Goal: Information Seeking & Learning: Find specific page/section

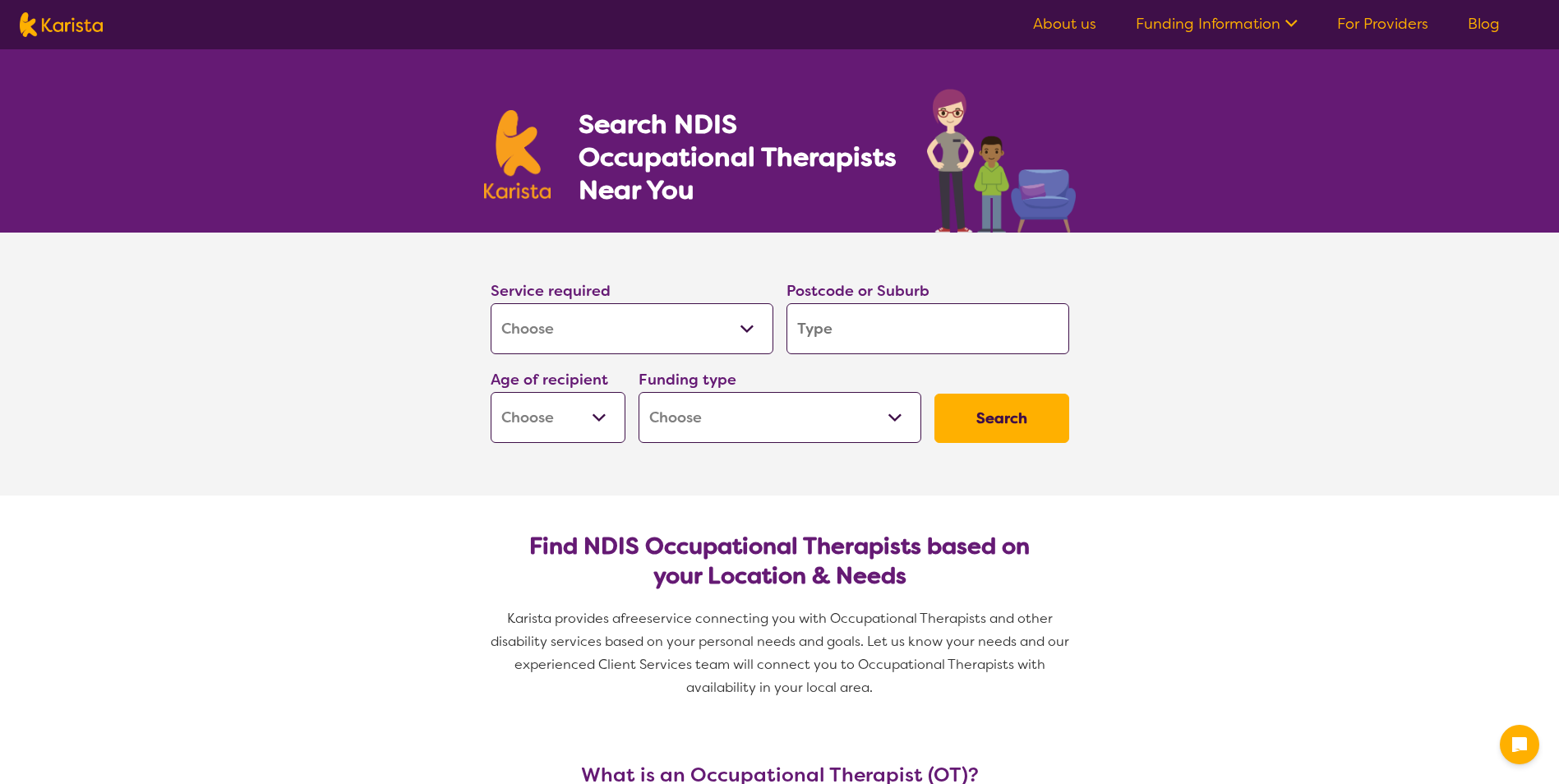
select select "[MEDICAL_DATA]"
click at [835, 330] on input "search" at bounding box center [928, 329] width 282 height 51
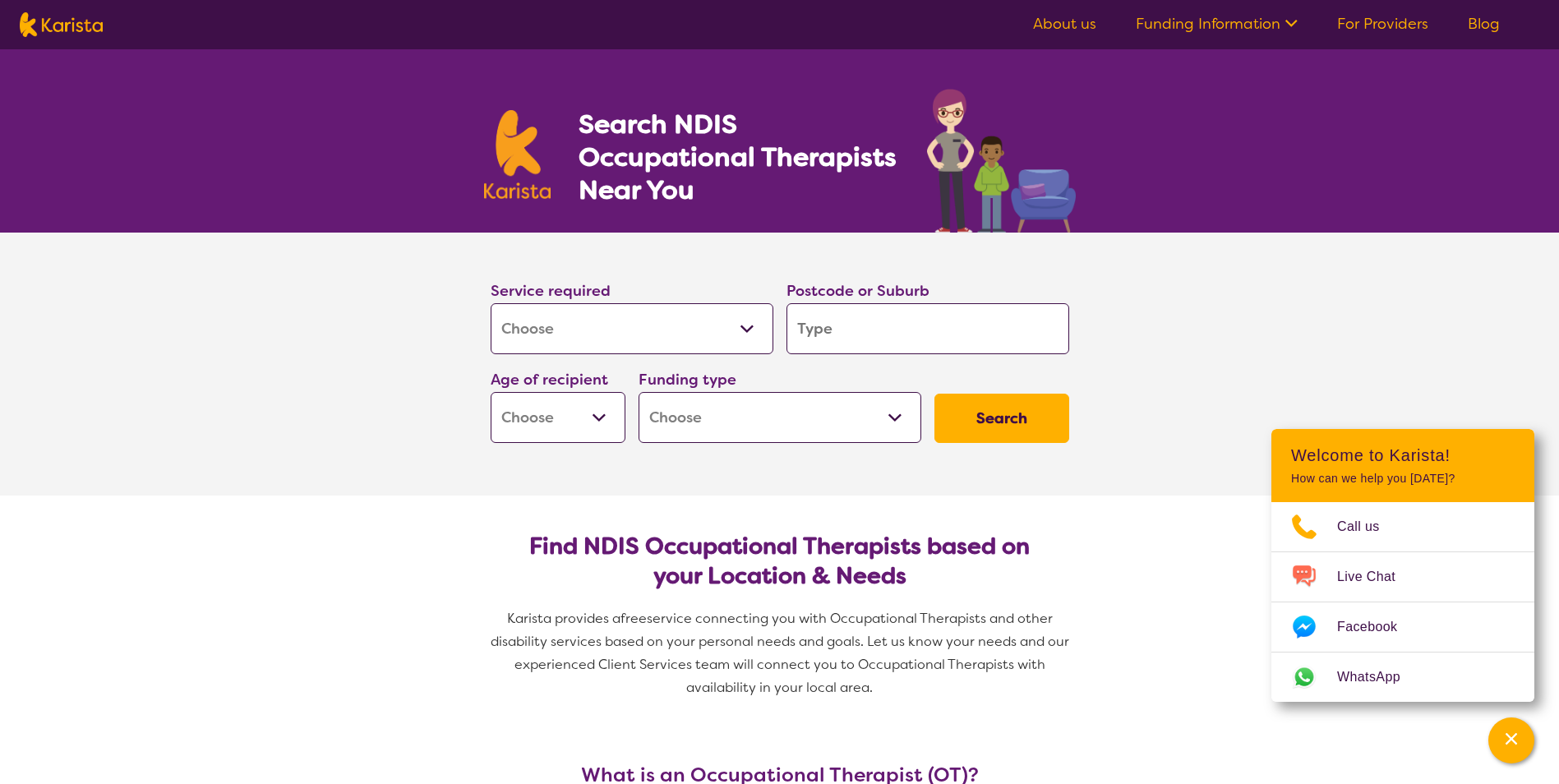
type input "m"
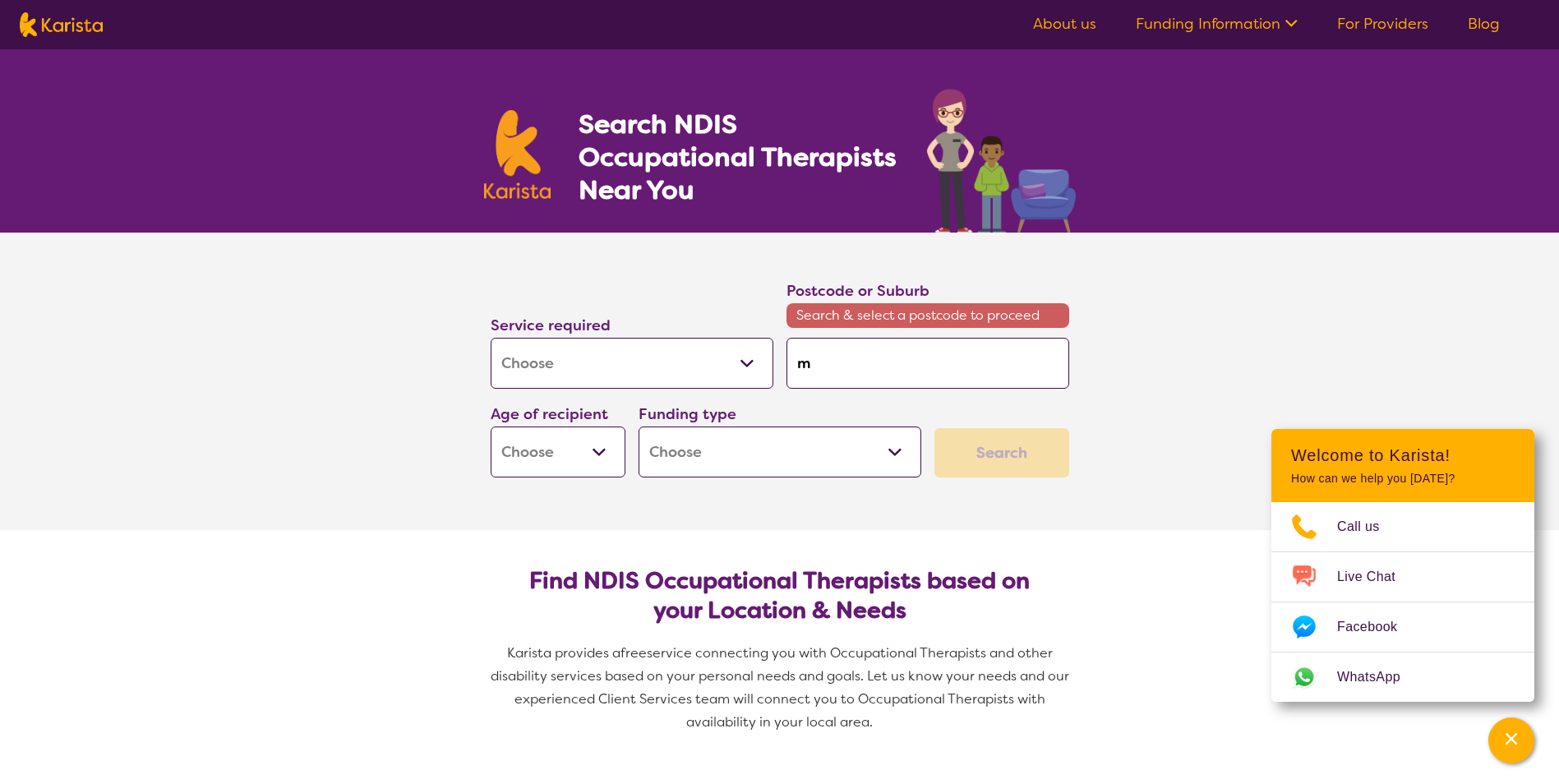
type input "mo"
type input "mor"
type input "morew"
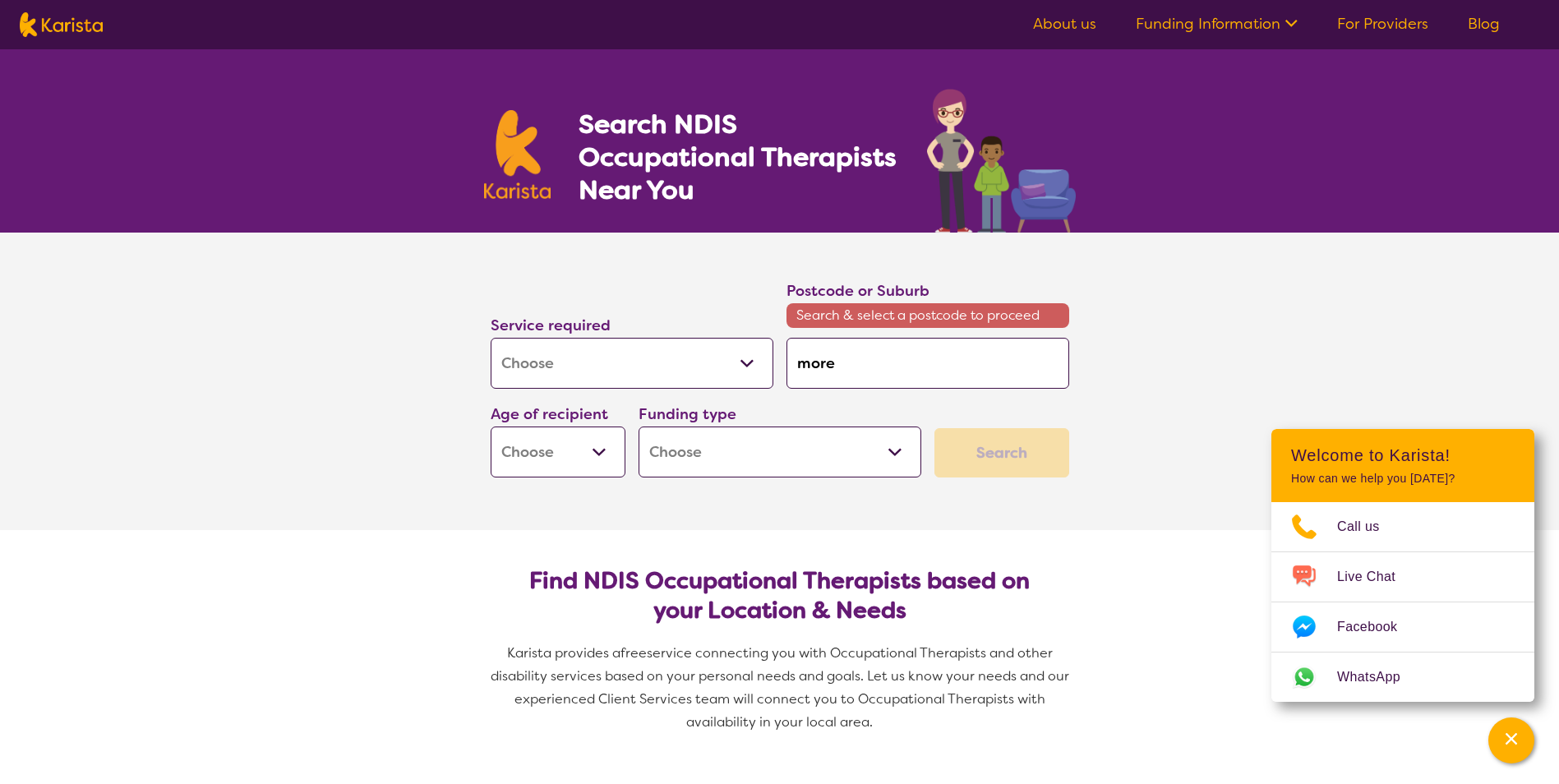
type input "morew"
type input "more"
type input "mor"
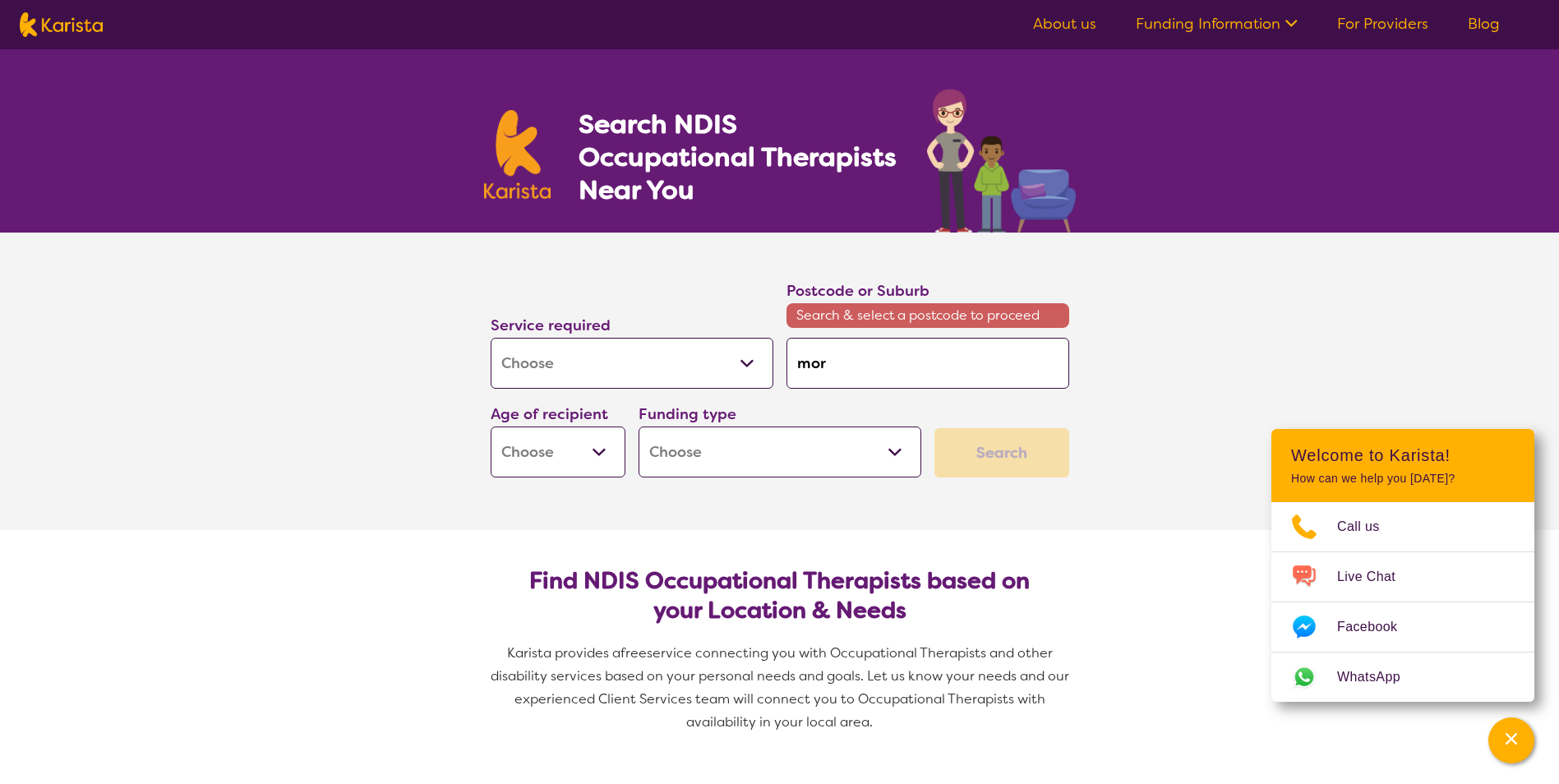
type input "morw"
type input "morwe"
type input "morwel"
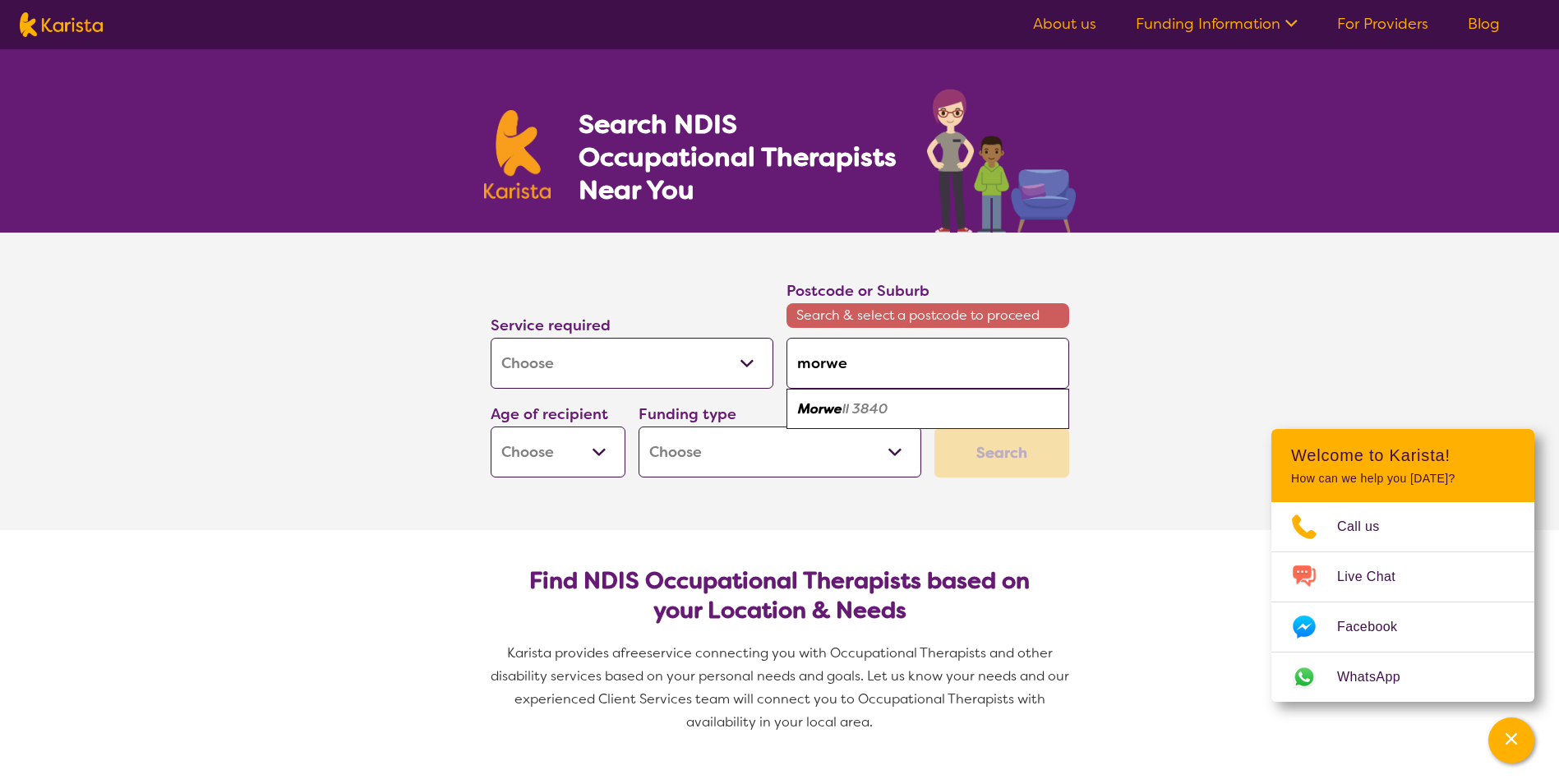
type input "morwel"
type input "morwell"
click at [868, 408] on em "3840" at bounding box center [866, 408] width 36 height 17
type input "3840"
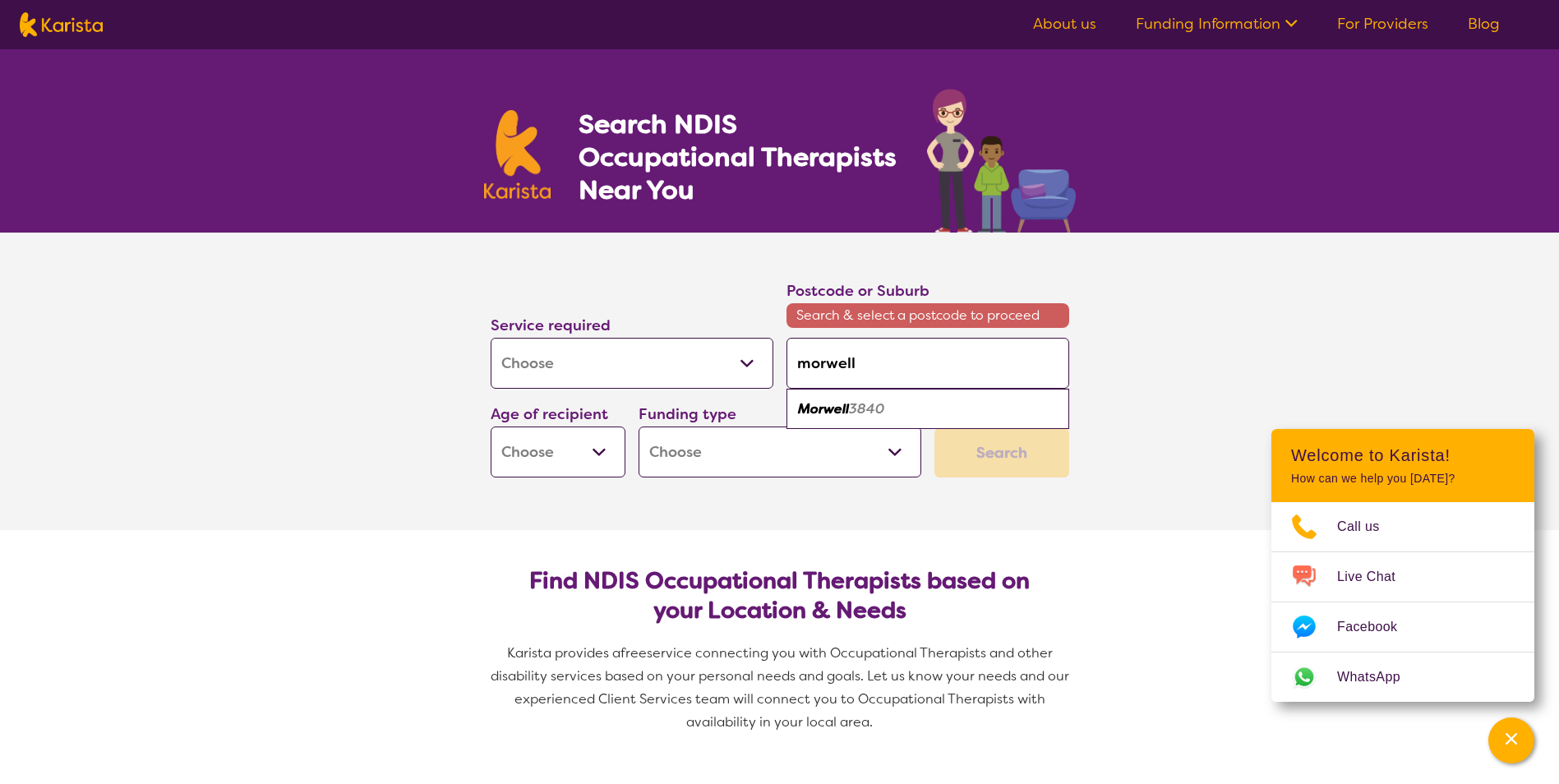
type input "3840"
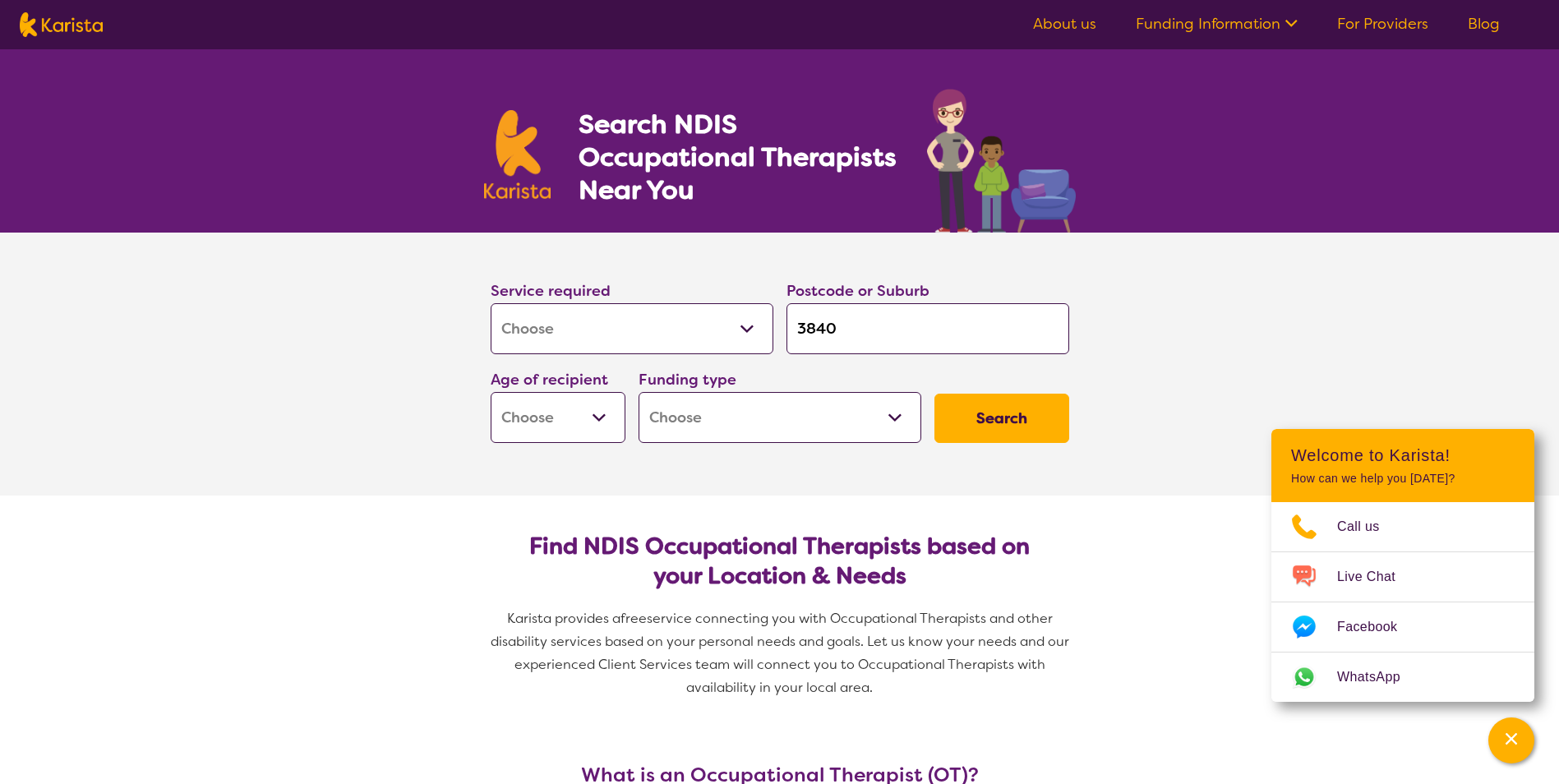
click at [606, 413] on select "Early Childhood - 0 to 9 Child - 10 to 11 Adolescent - 12 to 17 Adult - 18 to 6…" at bounding box center [558, 418] width 135 height 51
select select "AD"
click at [491, 392] on select "Early Childhood - 0 to 9 Child - 10 to 11 Adolescent - 12 to 17 Adult - 18 to 6…" at bounding box center [558, 418] width 135 height 51
select select "AD"
click at [699, 423] on select "Home Care Package (HCP) National Disability Insurance Scheme (NDIS) I don't know" at bounding box center [780, 418] width 282 height 51
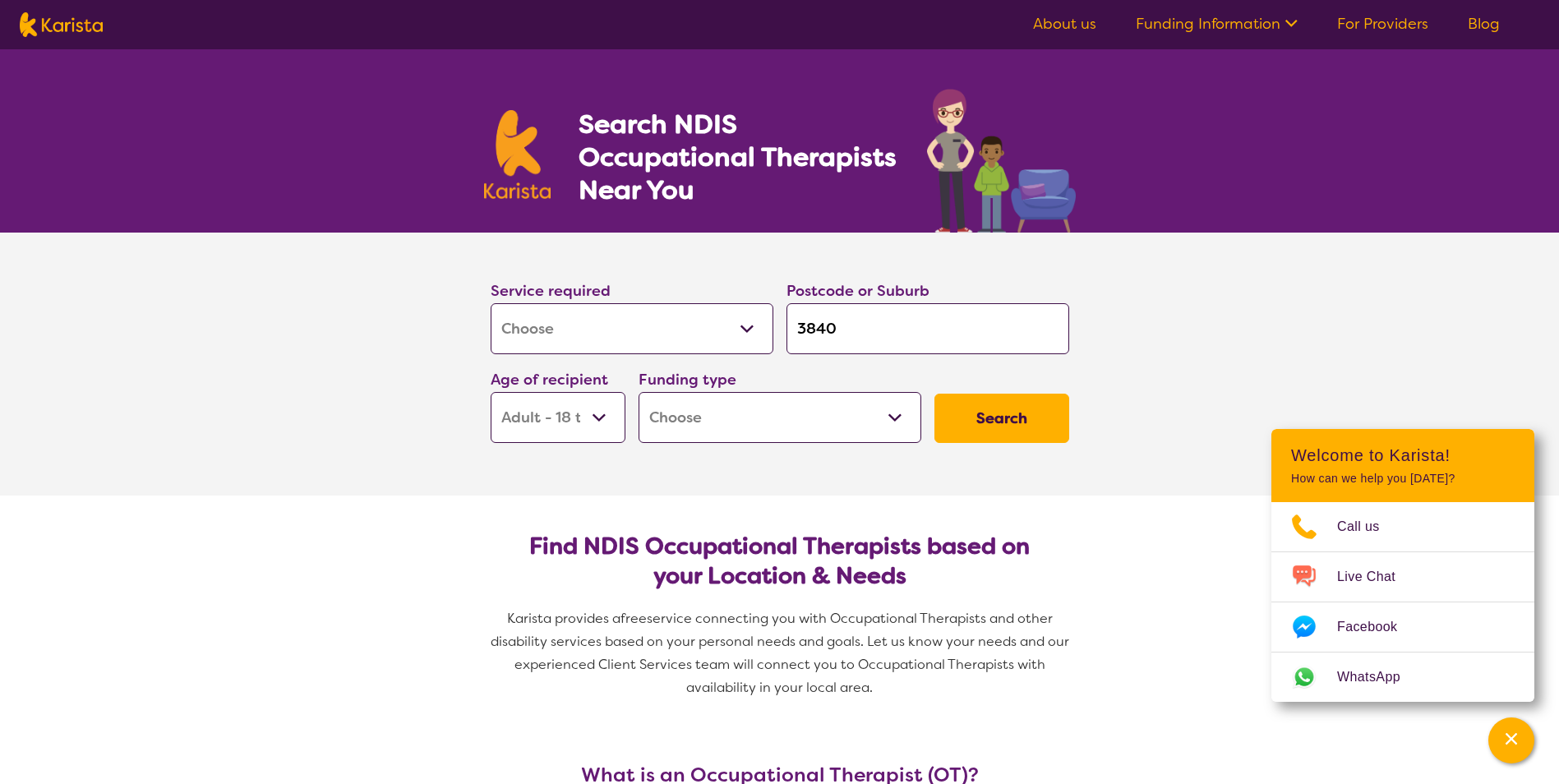
select select "NDIS"
click at [639, 392] on select "Home Care Package (HCP) National Disability Insurance Scheme (NDIS) I don't know" at bounding box center [780, 418] width 282 height 51
select select "NDIS"
click at [996, 411] on button "Search" at bounding box center [1002, 418] width 135 height 49
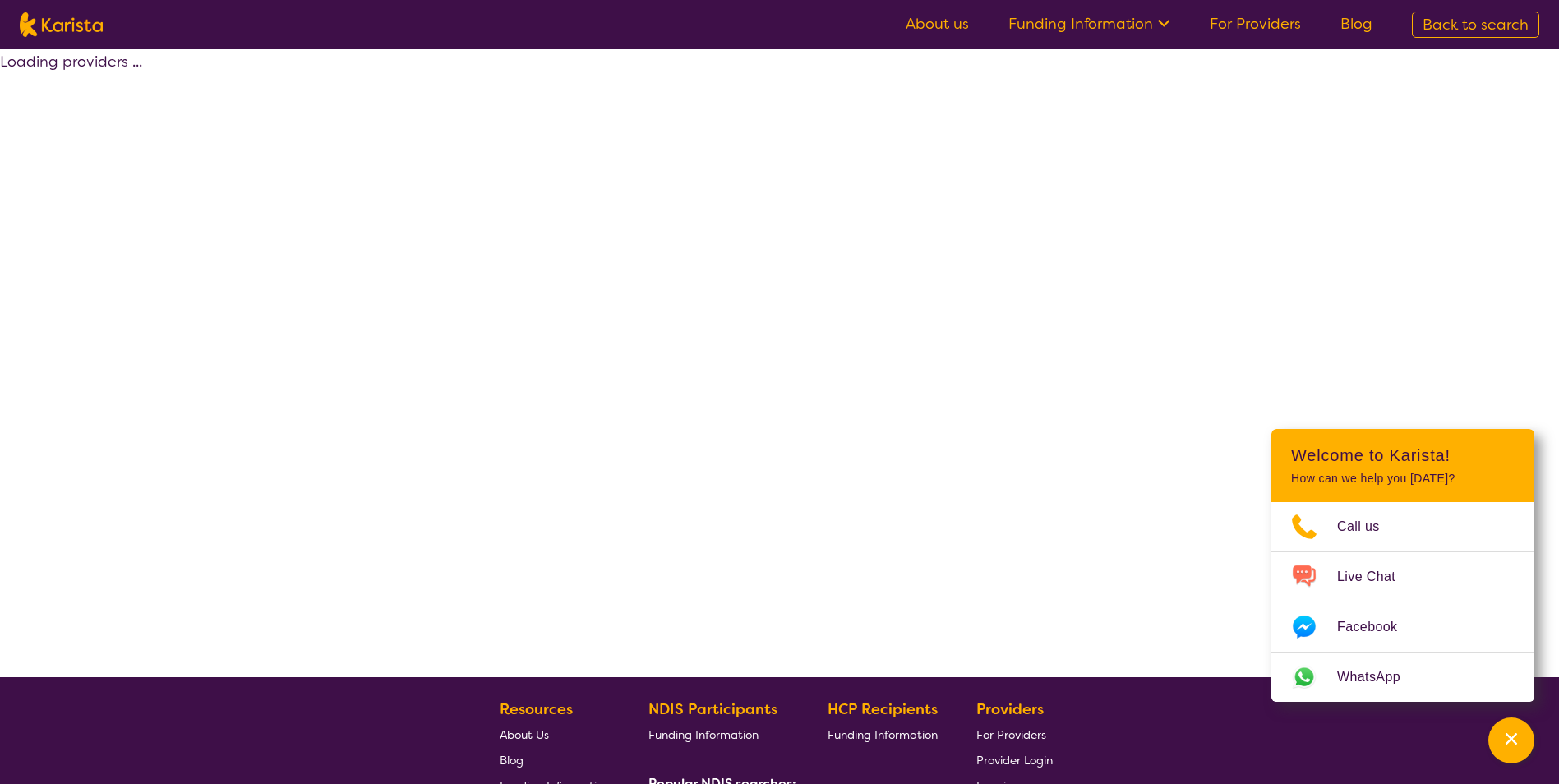
select select "by_score"
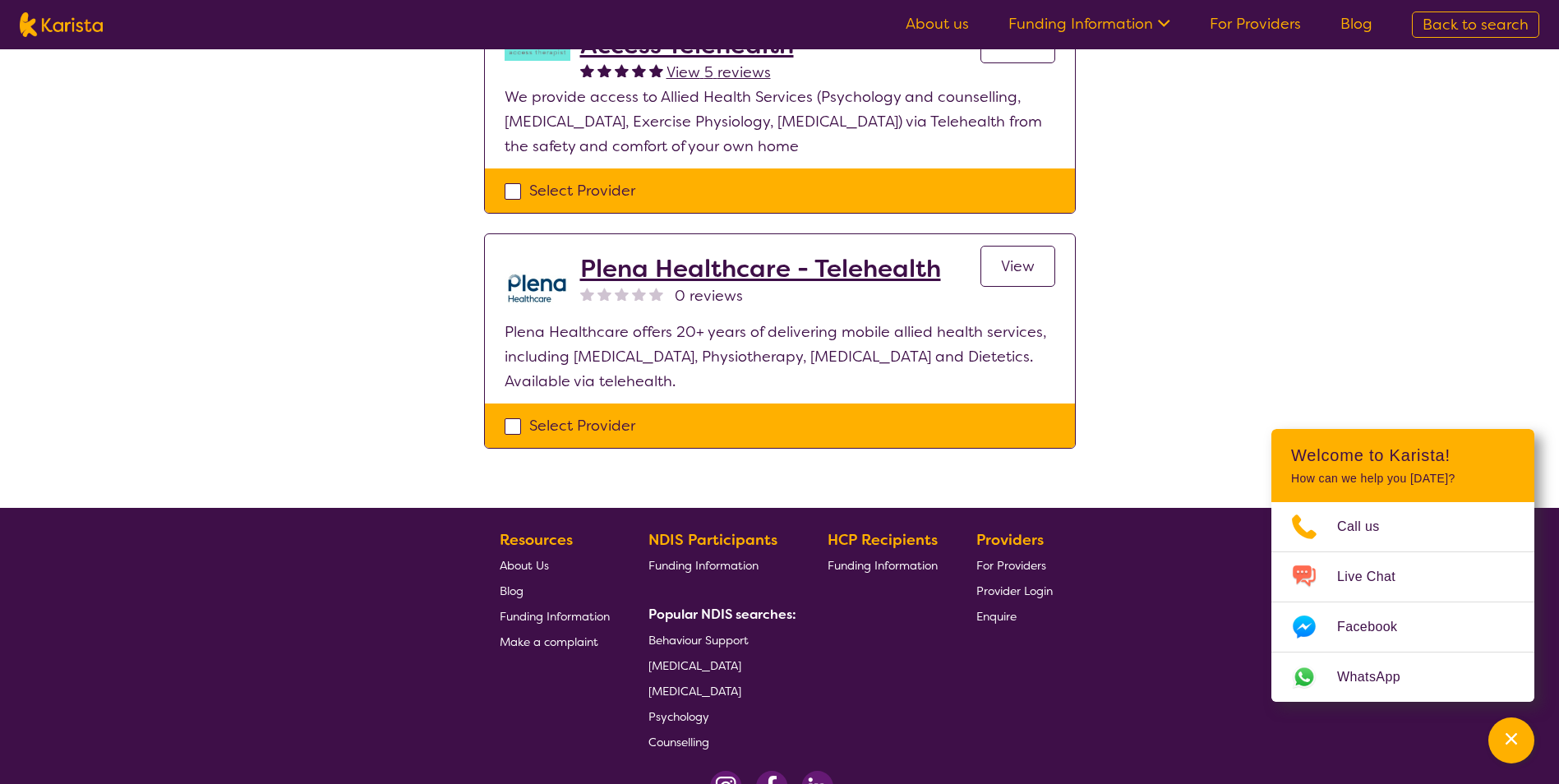
scroll to position [803, 0]
